Goal: Transaction & Acquisition: Purchase product/service

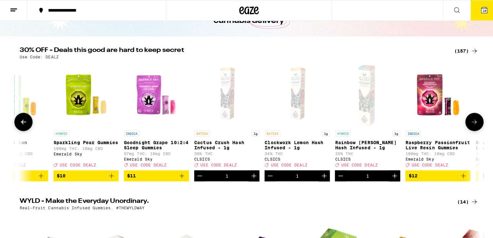
scroll to position [0, 643]
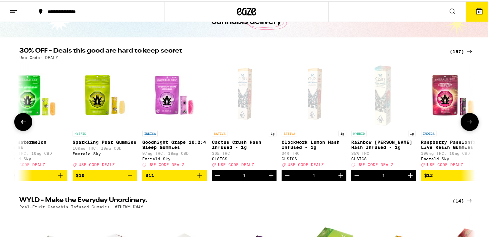
click at [269, 176] on icon "Increment" at bounding box center [271, 174] width 5 height 5
click at [337, 176] on icon "Increment" at bounding box center [341, 174] width 8 height 8
click at [406, 176] on icon "Increment" at bounding box center [410, 174] width 8 height 8
click at [466, 11] on button "13" at bounding box center [479, 10] width 27 height 20
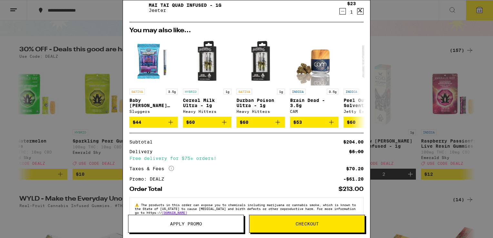
scroll to position [224, 0]
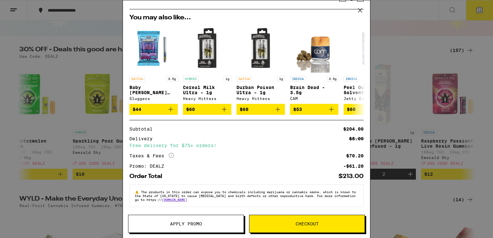
click at [285, 223] on span "Checkout" at bounding box center [306, 224] width 115 height 5
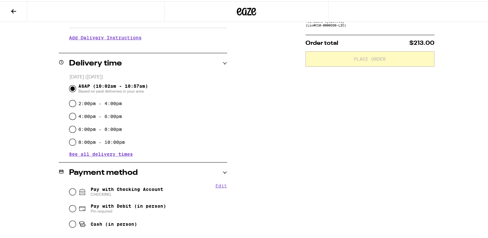
scroll to position [130, 0]
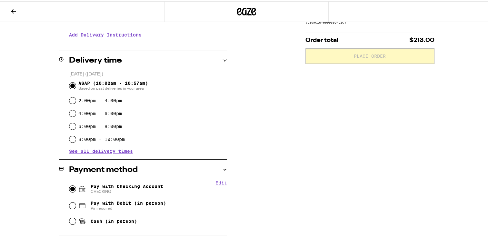
click at [71, 189] on input "Pay with Checking Account CHECKING" at bounding box center [72, 187] width 6 height 6
radio input "true"
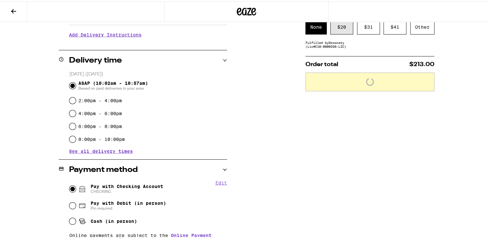
click at [340, 27] on div "$ 20" at bounding box center [341, 25] width 23 height 15
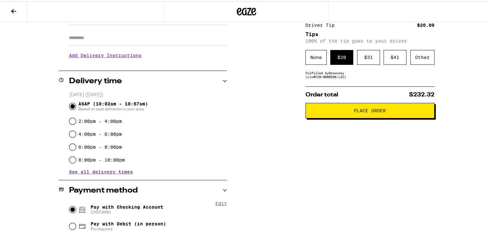
scroll to position [110, 0]
click at [340, 109] on span "Place Order" at bounding box center [370, 109] width 118 height 5
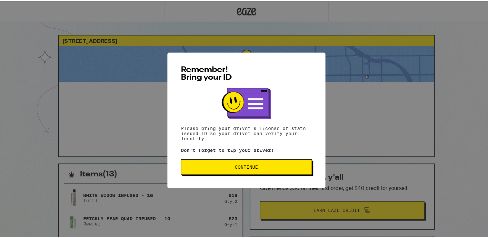
click at [205, 167] on span "Continue" at bounding box center [246, 166] width 120 height 5
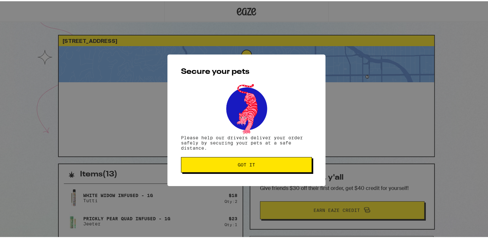
click at [205, 167] on button "Got it" at bounding box center [246, 163] width 131 height 15
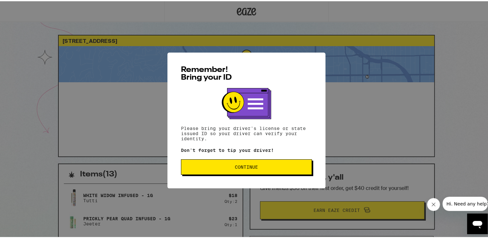
click at [232, 161] on button "Continue" at bounding box center [246, 165] width 131 height 15
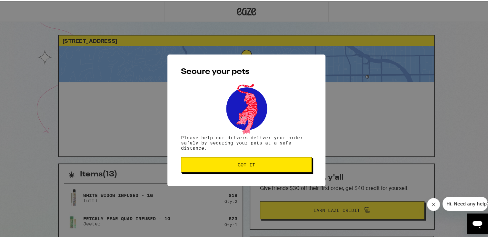
click at [232, 161] on button "Got it" at bounding box center [246, 163] width 131 height 15
